Goal: Task Accomplishment & Management: Use online tool/utility

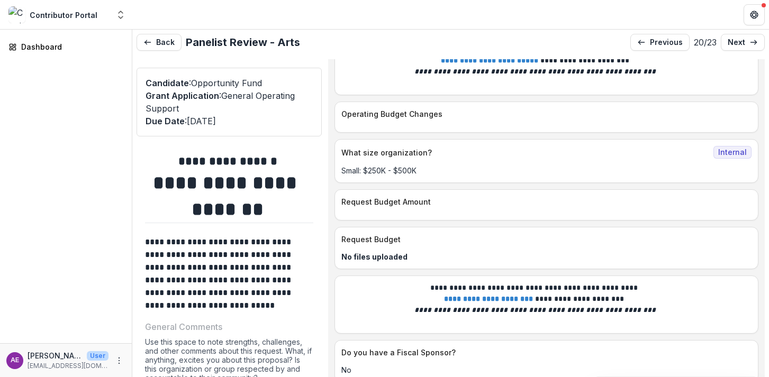
scroll to position [3645, 0]
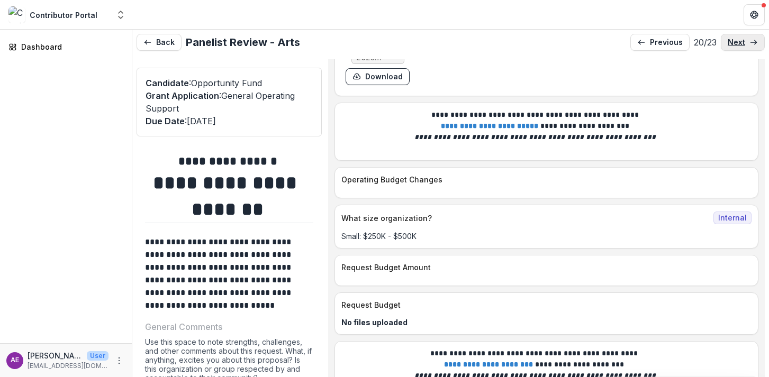
click at [735, 39] on p "next" at bounding box center [735, 42] width 17 height 9
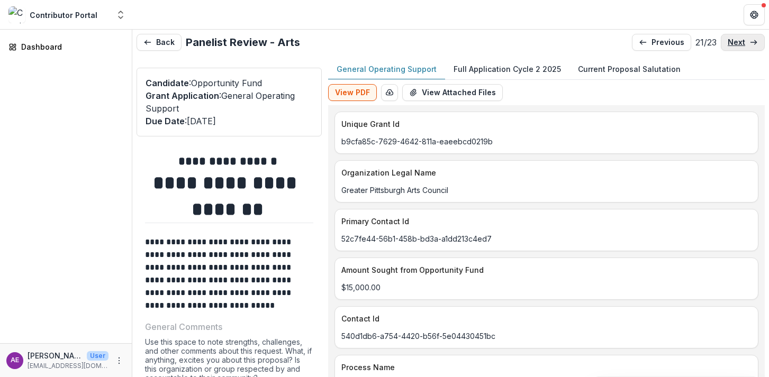
click at [735, 39] on p "next" at bounding box center [735, 42] width 17 height 9
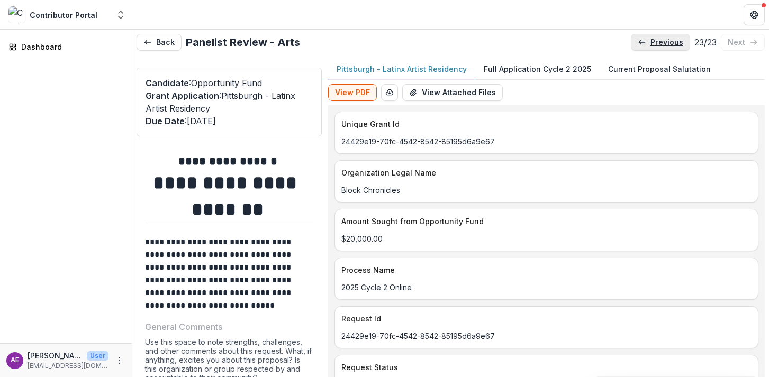
click at [657, 43] on p "previous" at bounding box center [666, 42] width 33 height 9
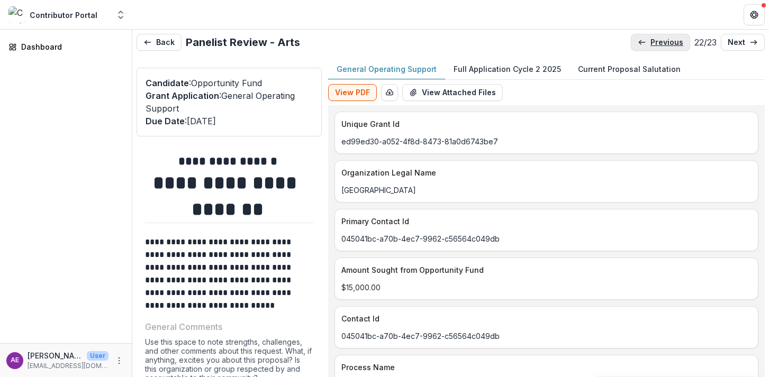
click at [657, 43] on p "previous" at bounding box center [666, 42] width 33 height 9
click at [657, 43] on p "previous" at bounding box center [667, 42] width 33 height 9
click at [657, 43] on p "previous" at bounding box center [666, 42] width 33 height 9
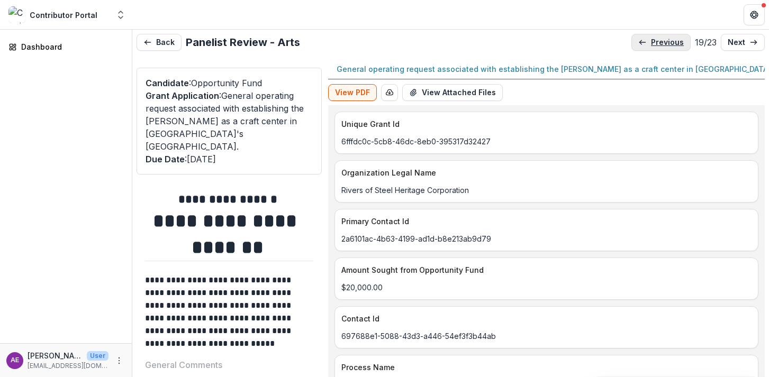
click at [657, 43] on p "previous" at bounding box center [667, 42] width 33 height 9
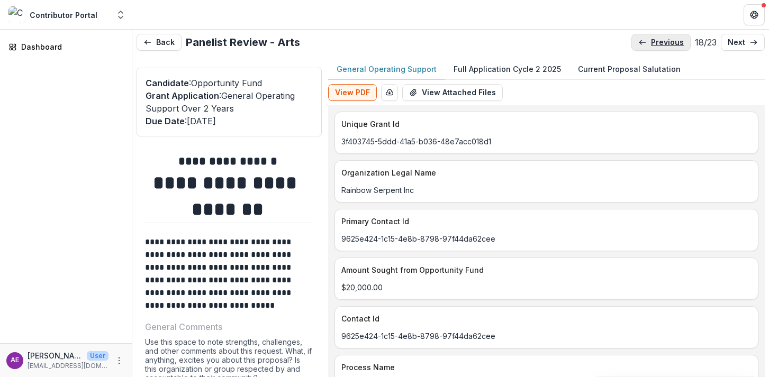
click at [657, 43] on p "previous" at bounding box center [667, 42] width 33 height 9
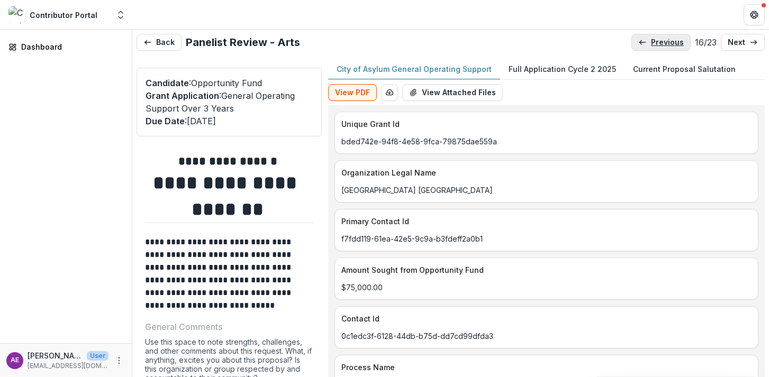
click at [658, 43] on p "previous" at bounding box center [667, 42] width 33 height 9
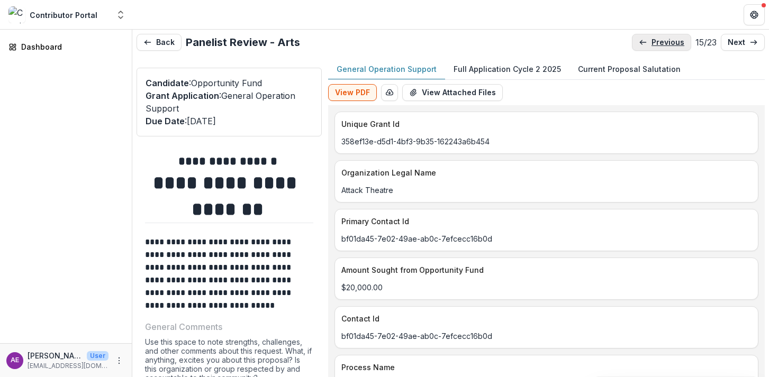
click at [658, 43] on p "previous" at bounding box center [667, 42] width 33 height 9
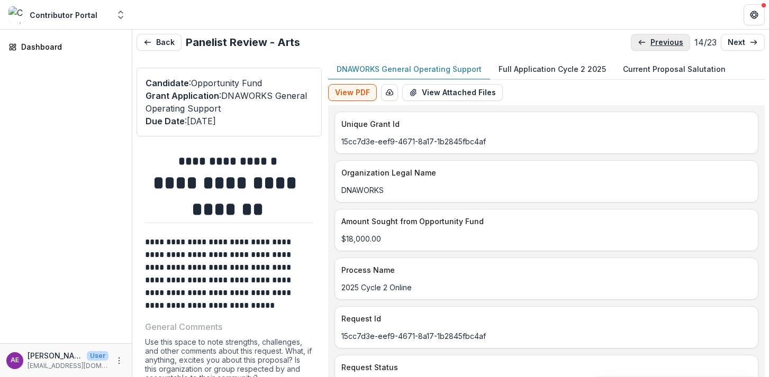
click at [658, 43] on p "previous" at bounding box center [666, 42] width 33 height 9
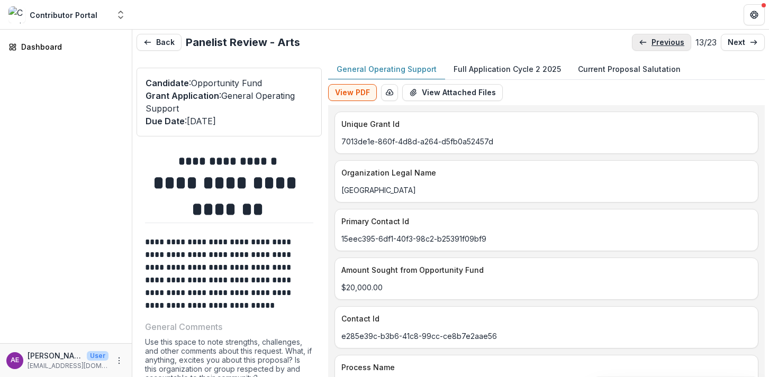
click at [658, 43] on p "previous" at bounding box center [667, 42] width 33 height 9
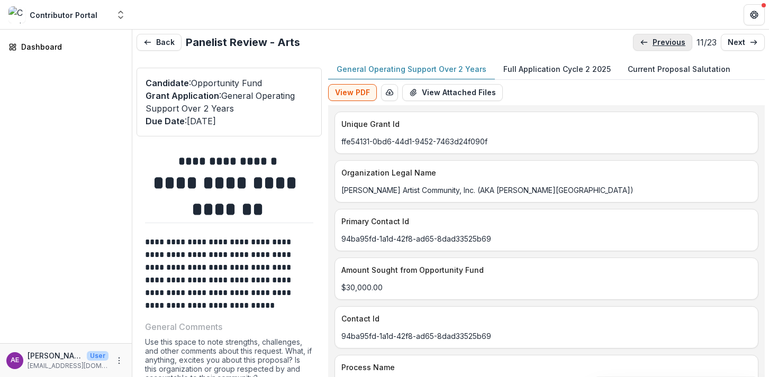
click at [658, 43] on p "previous" at bounding box center [668, 42] width 33 height 9
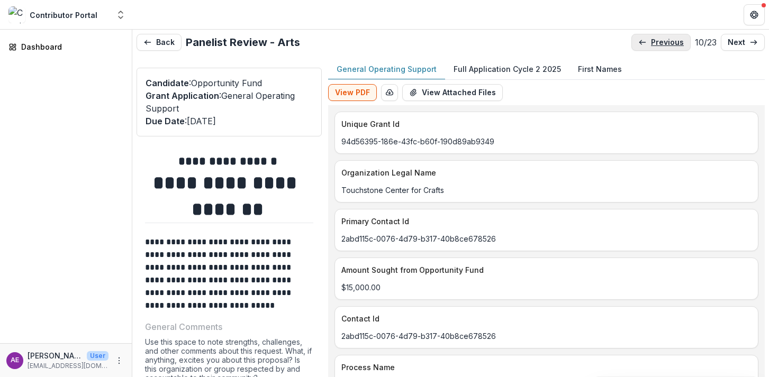
click at [658, 43] on p "previous" at bounding box center [667, 42] width 33 height 9
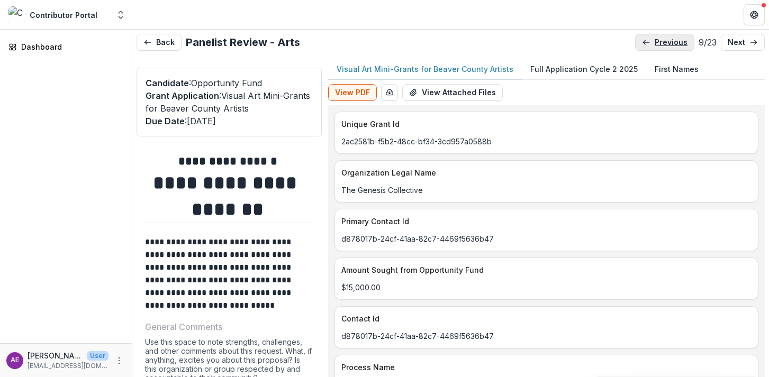
click at [658, 43] on p "previous" at bounding box center [670, 42] width 33 height 9
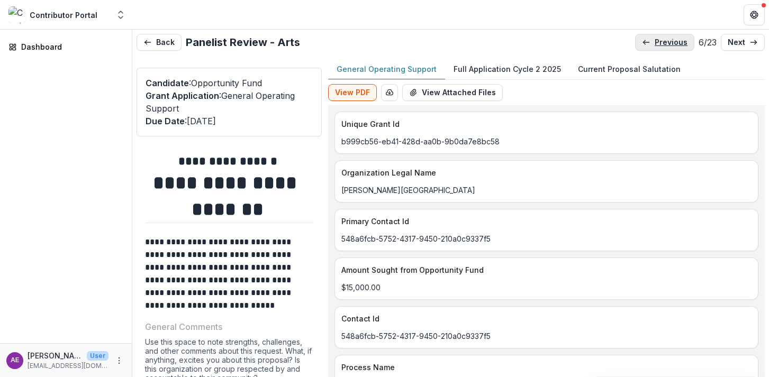
click at [658, 43] on p "previous" at bounding box center [670, 42] width 33 height 9
click at [658, 43] on p "previous" at bounding box center [671, 42] width 33 height 9
click at [658, 43] on p "previous" at bounding box center [670, 42] width 33 height 9
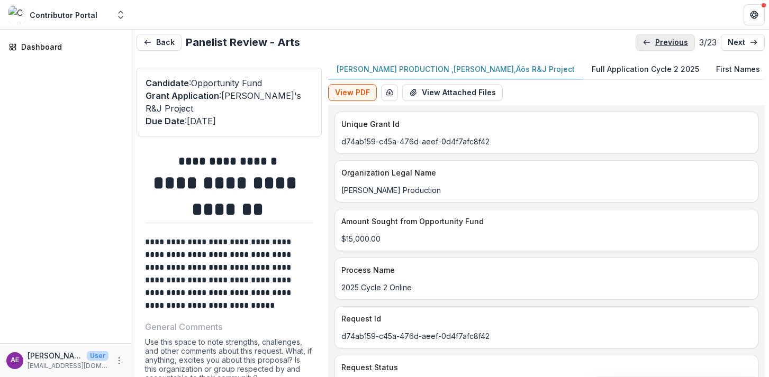
click at [658, 44] on p "previous" at bounding box center [671, 42] width 33 height 9
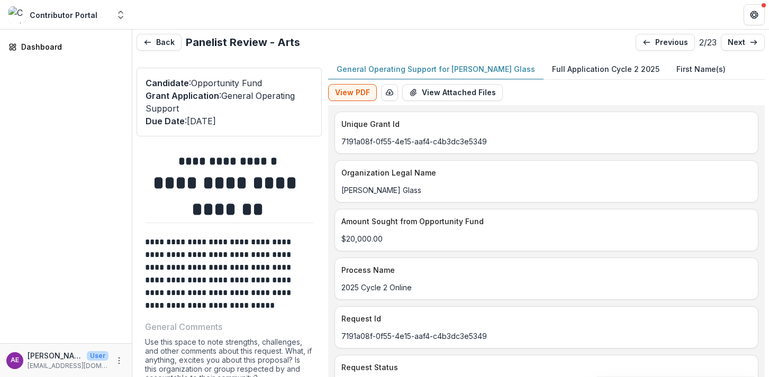
click at [552, 70] on p "Full Application Cycle 2 2025" at bounding box center [605, 68] width 107 height 11
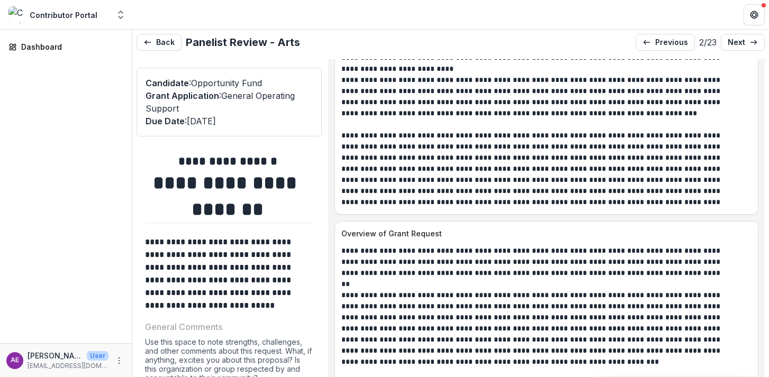
scroll to position [1108, 0]
